Goal: Find specific page/section: Find specific page/section

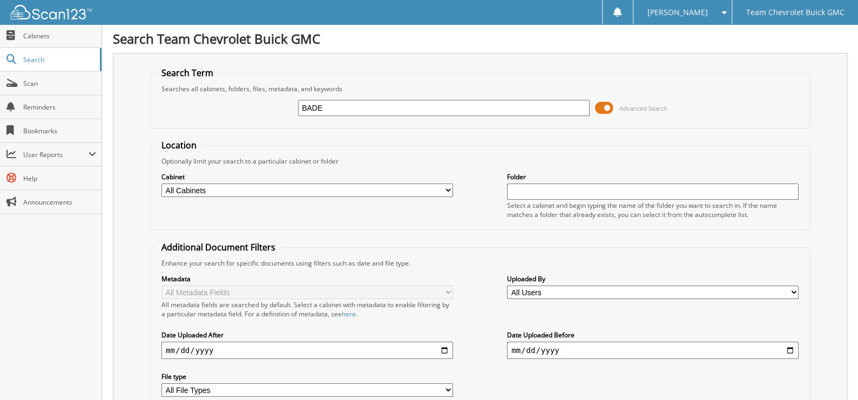
type input "BADE"
click at [615, 102] on span "Advanced Search" at bounding box center [631, 108] width 72 height 16
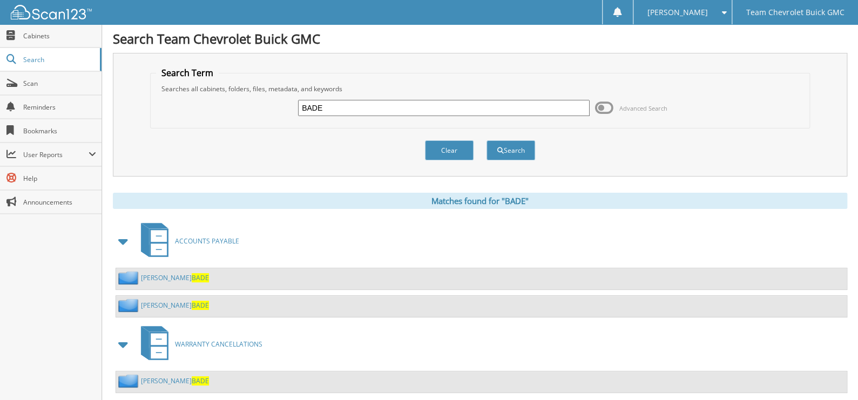
click at [375, 105] on input "BADE" at bounding box center [443, 108] width 291 height 16
type input "victor benavides"
click at [531, 150] on button "Search" at bounding box center [510, 150] width 49 height 20
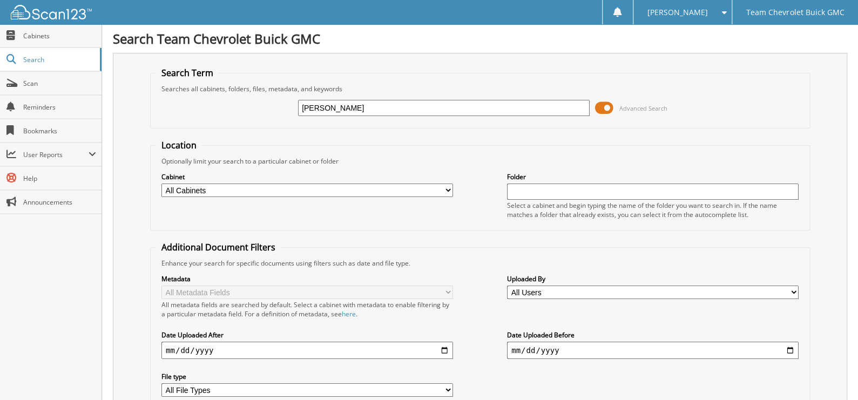
click at [608, 105] on span at bounding box center [604, 108] width 18 height 16
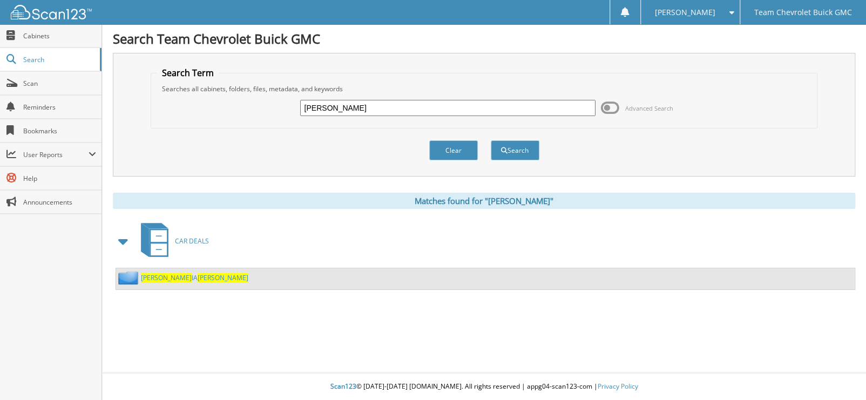
click at [161, 276] on span "VICTOR" at bounding box center [166, 277] width 51 height 9
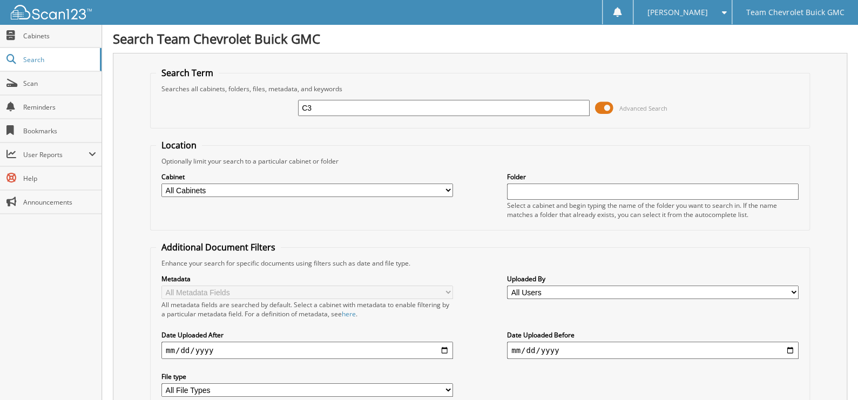
type input "C"
type input "3553"
click at [610, 109] on span at bounding box center [604, 108] width 18 height 16
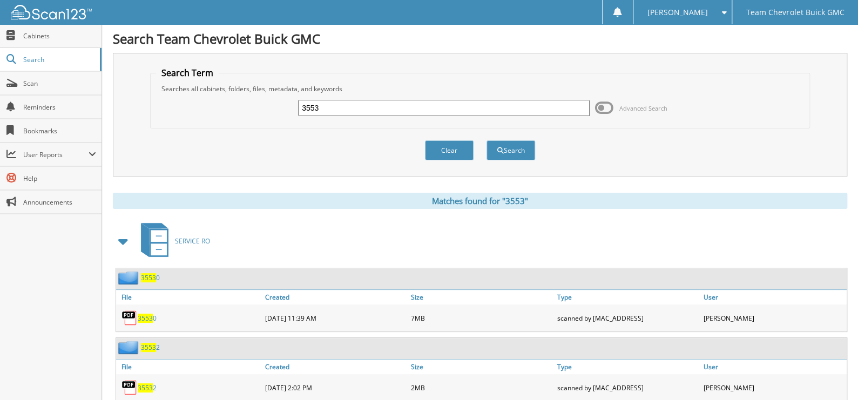
click at [413, 111] on input "3553" at bounding box center [443, 108] width 291 height 16
type input "C3553"
click at [486, 140] on button "Search" at bounding box center [510, 150] width 49 height 20
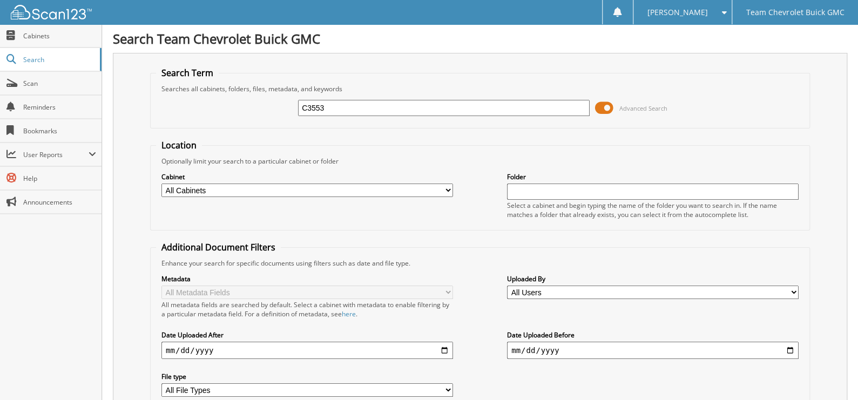
click at [607, 105] on span at bounding box center [604, 108] width 18 height 16
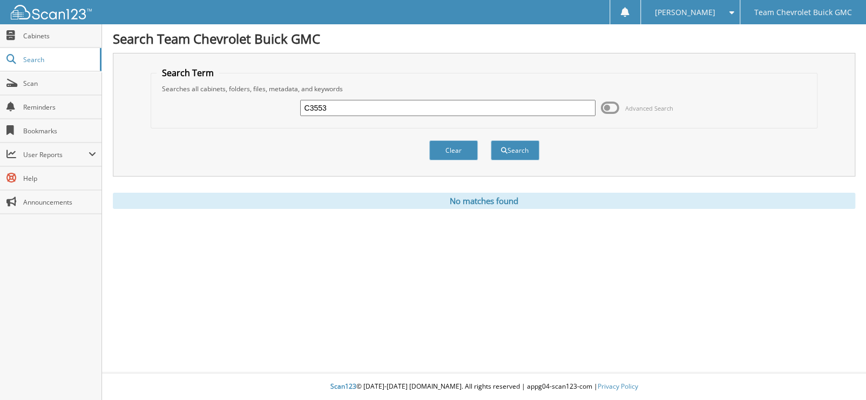
click at [386, 194] on div "No matches found" at bounding box center [484, 201] width 742 height 16
click at [385, 195] on div "No matches found" at bounding box center [484, 201] width 742 height 16
drag, startPoint x: 452, startPoint y: 141, endPoint x: 442, endPoint y: 141, distance: 10.3
click at [452, 141] on button "Clear" at bounding box center [453, 150] width 49 height 20
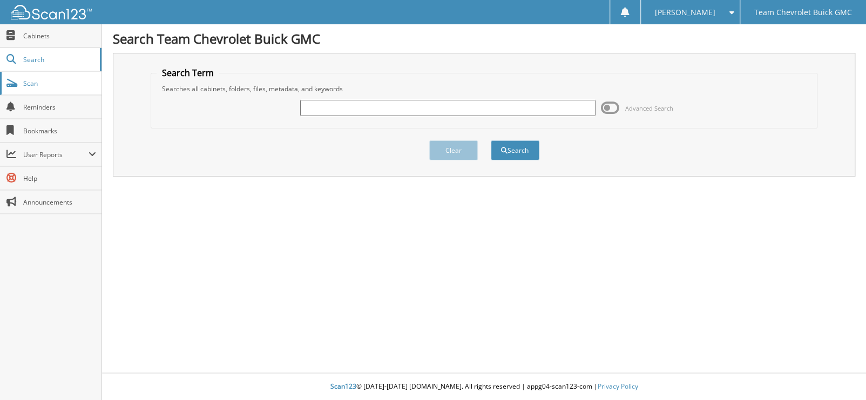
click at [73, 88] on link "Scan" at bounding box center [50, 83] width 101 height 23
